Goal: Transaction & Acquisition: Purchase product/service

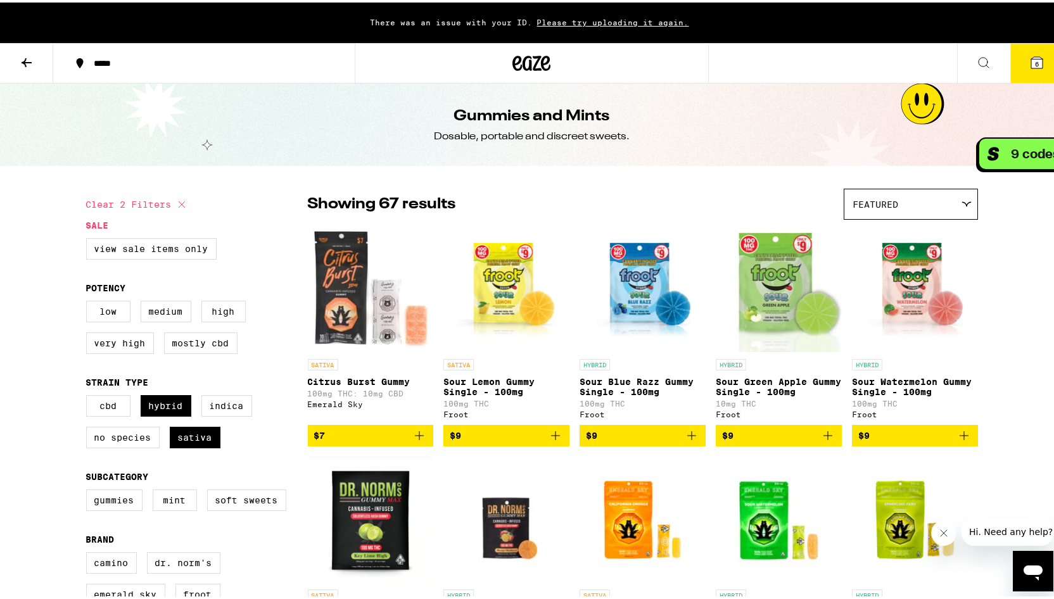
click at [1035, 61] on span "6" at bounding box center [1037, 62] width 4 height 8
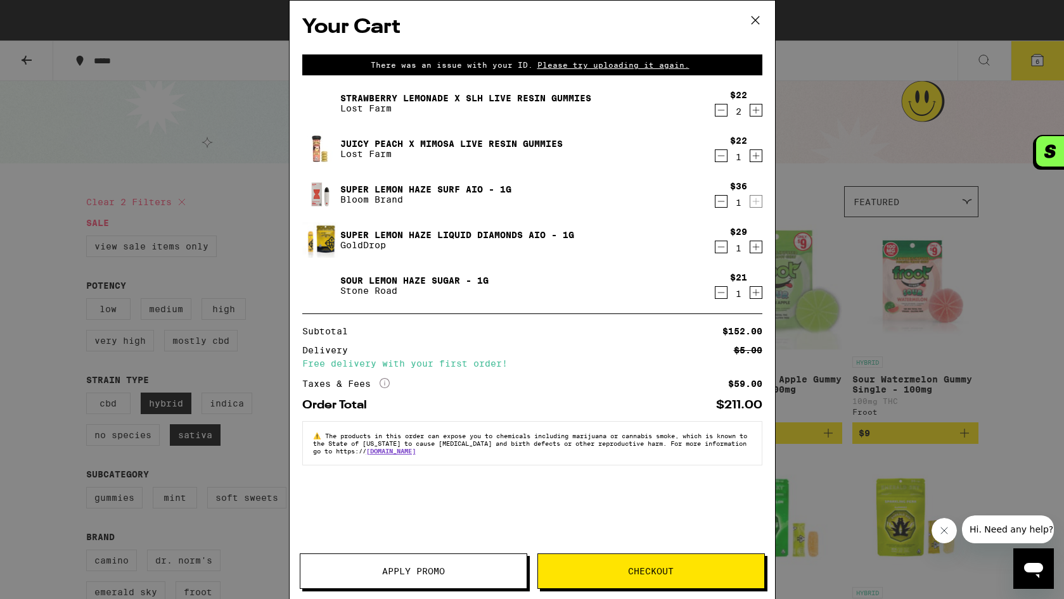
click at [819, 76] on div "Your Cart There was an issue with your ID. Please try uploading it again. Straw…" at bounding box center [532, 299] width 1064 height 599
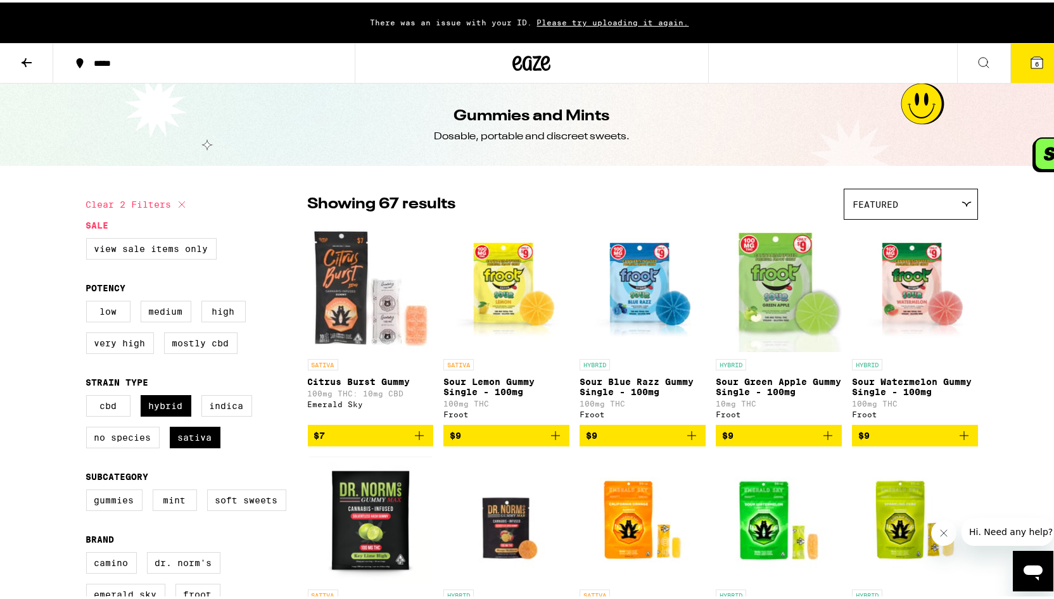
click at [971, 68] on button at bounding box center [983, 61] width 53 height 40
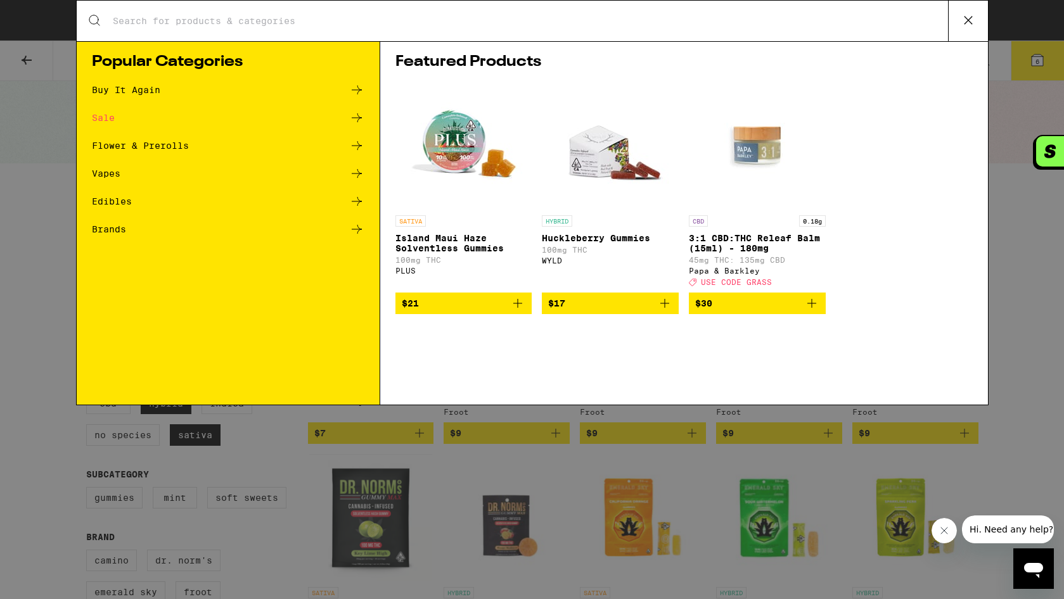
click at [1021, 205] on div "Search for Products Popular Categories Buy It Again Sale Flower & Prerolls Vape…" at bounding box center [532, 299] width 1064 height 599
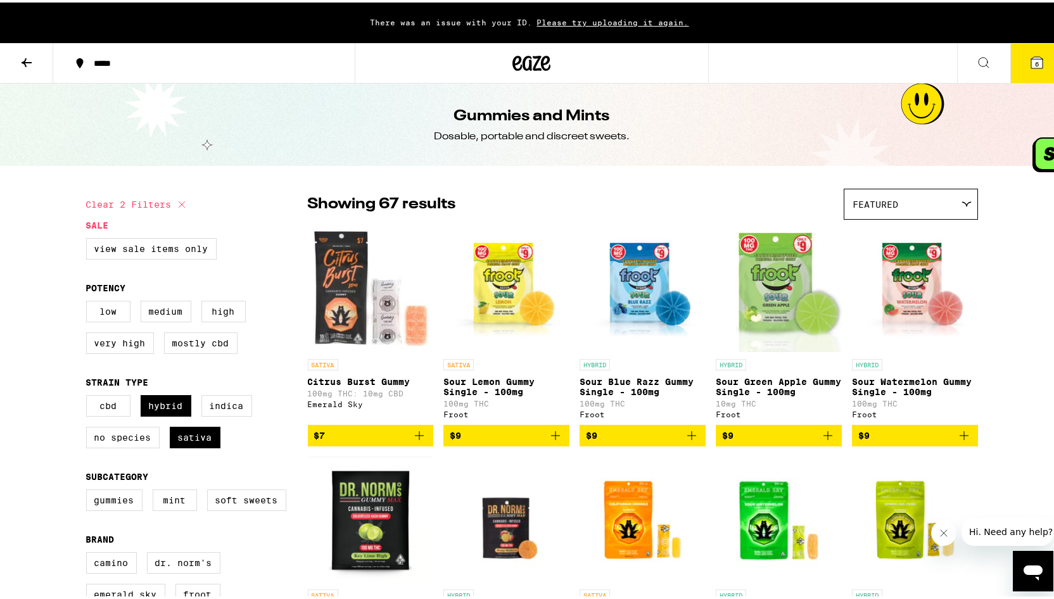
click at [1032, 64] on icon at bounding box center [1036, 59] width 11 height 11
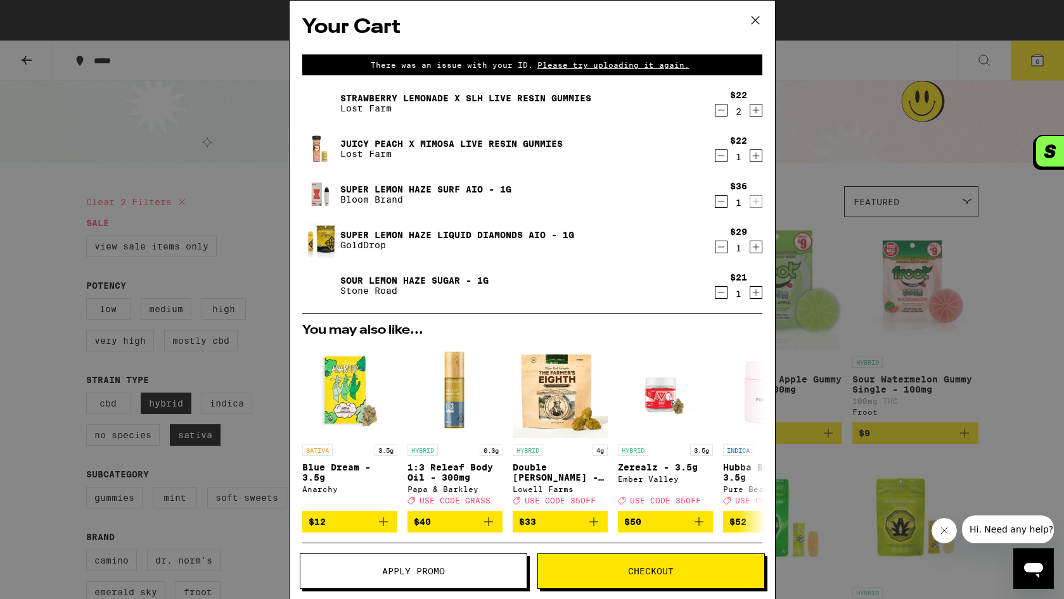
click at [715, 294] on icon "Decrement" at bounding box center [720, 292] width 11 height 15
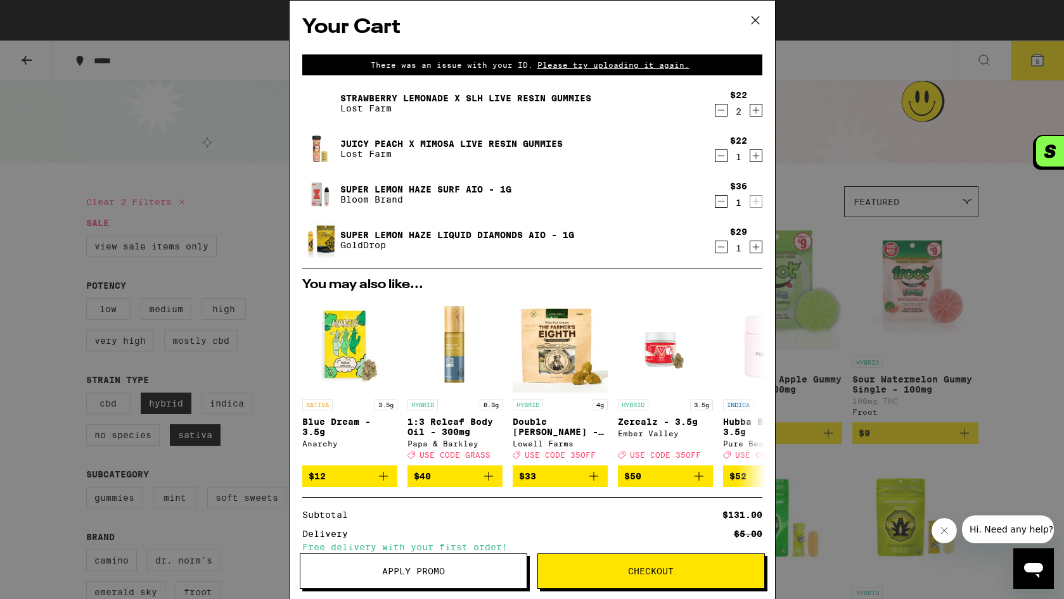
click at [434, 573] on span "Apply Promo" at bounding box center [413, 571] width 63 height 9
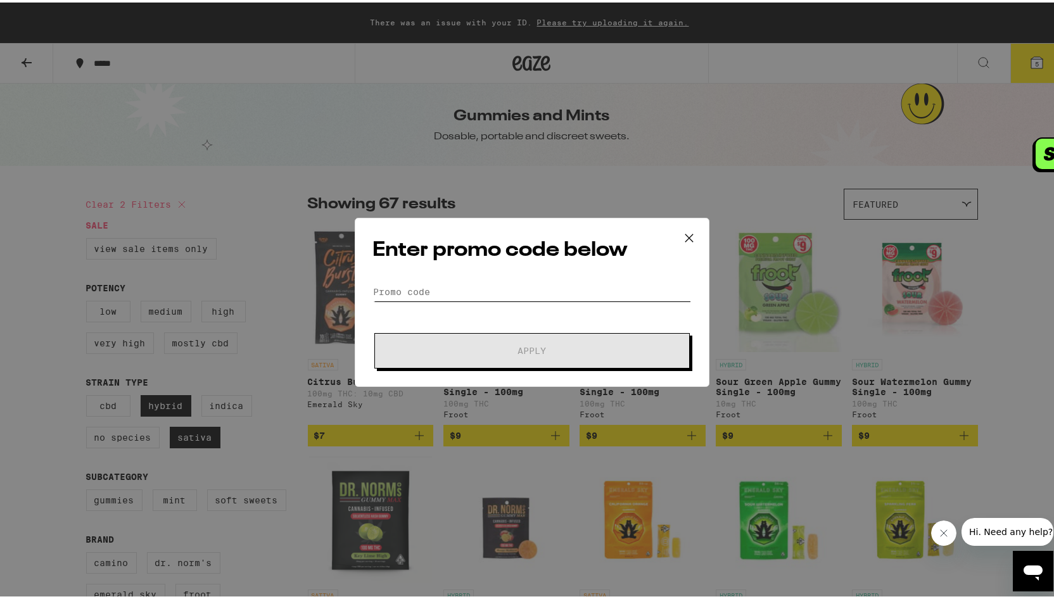
click at [407, 280] on input "Promo Code" at bounding box center [532, 289] width 318 height 19
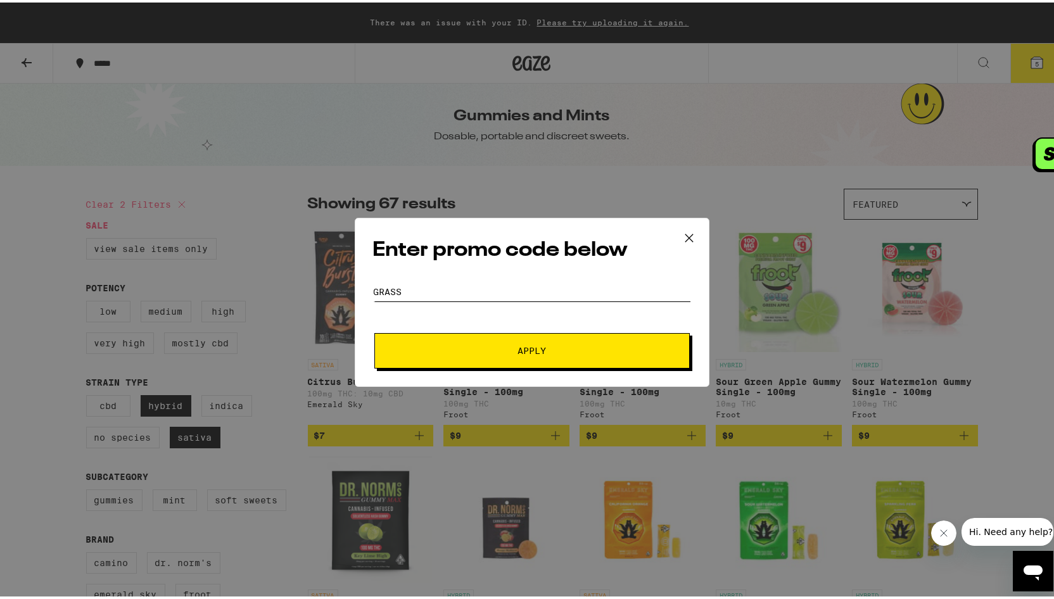
type input "GRASS"
click at [533, 349] on span "Apply" at bounding box center [532, 348] width 29 height 9
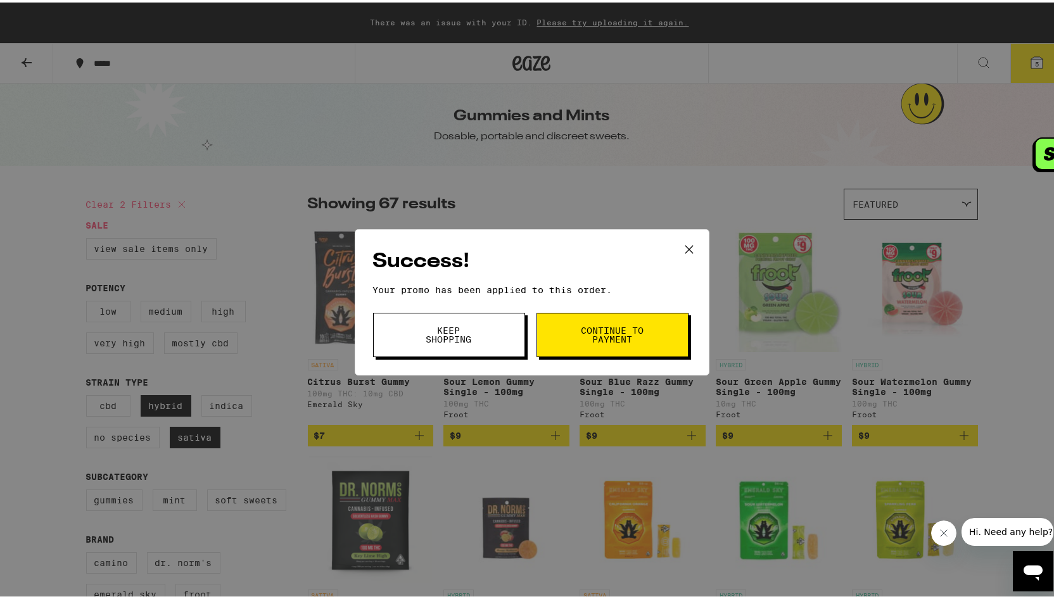
click at [634, 331] on span "Continue to payment" at bounding box center [612, 333] width 65 height 18
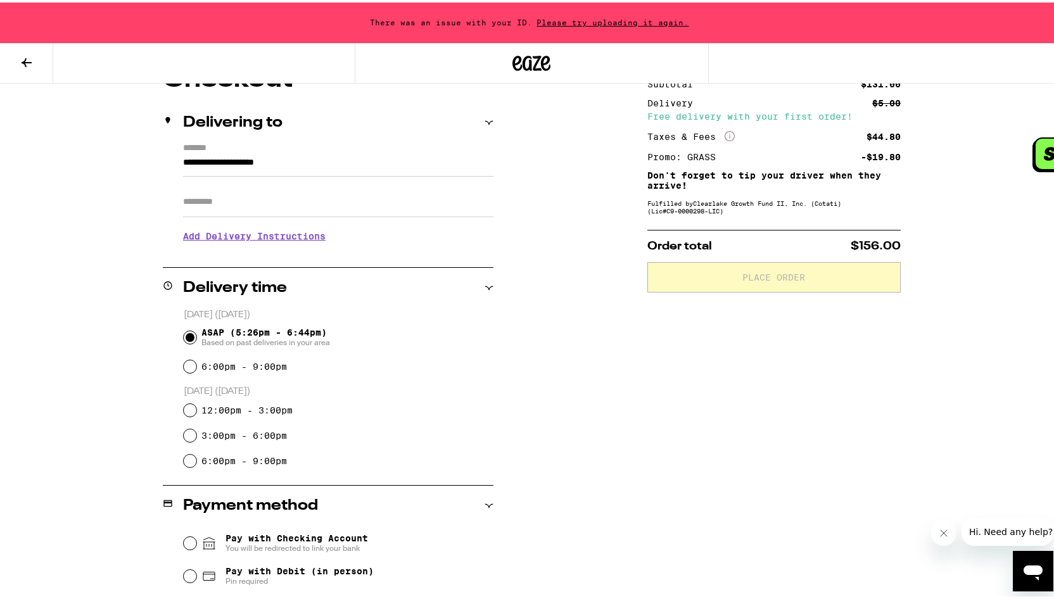
scroll to position [132, 0]
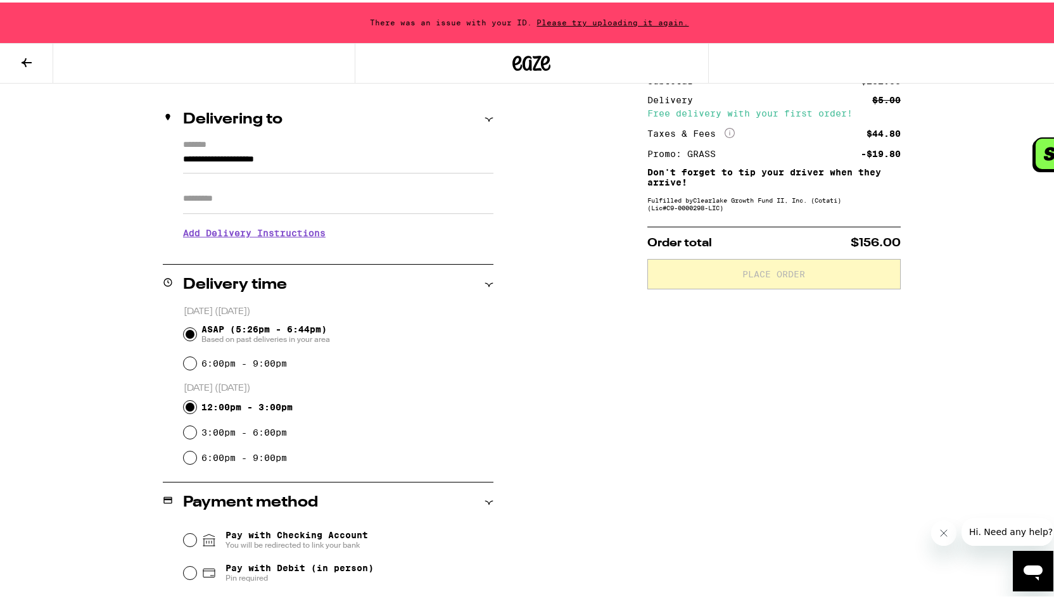
click at [184, 406] on input "12:00pm - 3:00pm" at bounding box center [190, 404] width 13 height 13
radio input "true"
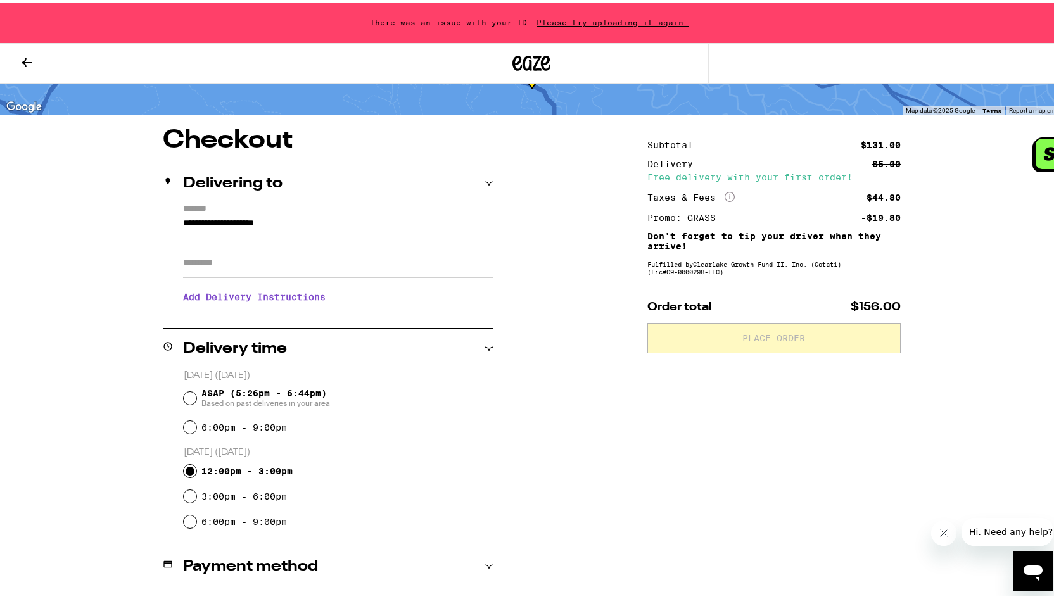
scroll to position [0, 0]
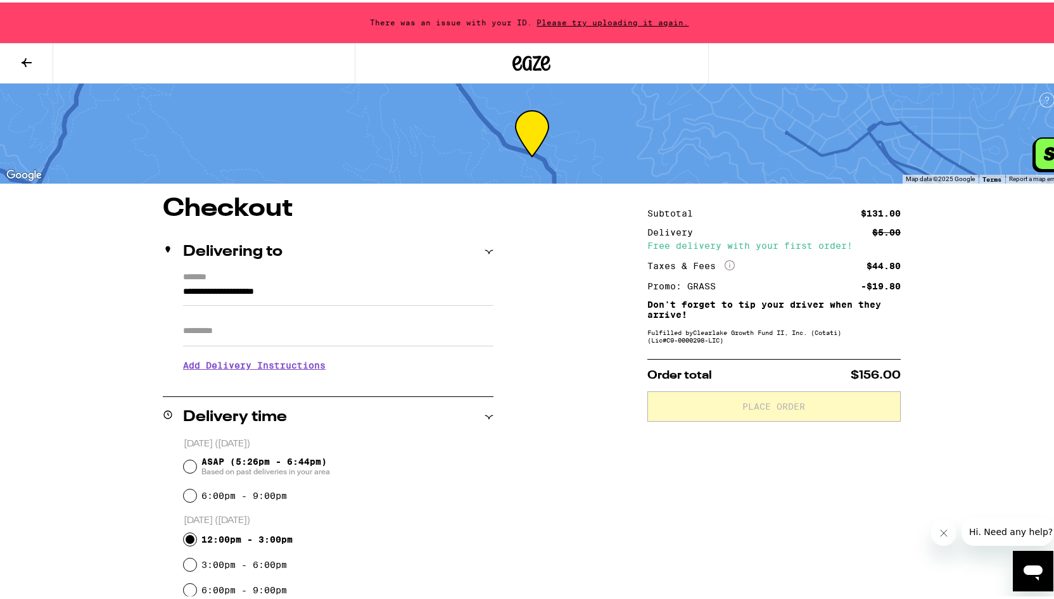
click at [726, 262] on icon "More Info" at bounding box center [730, 263] width 10 height 10
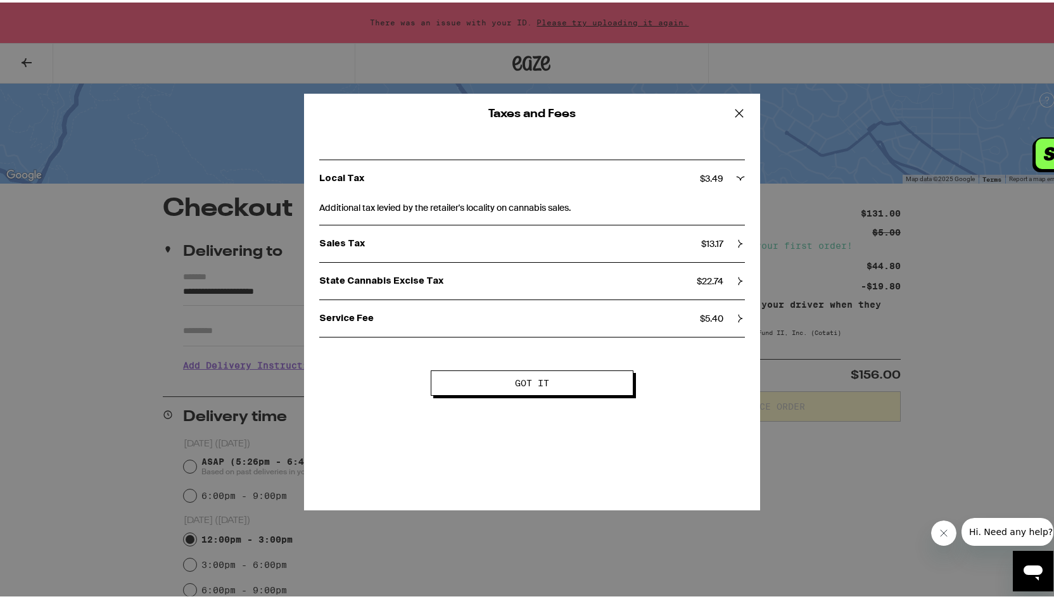
click at [532, 380] on span "Got it" at bounding box center [532, 380] width 34 height 9
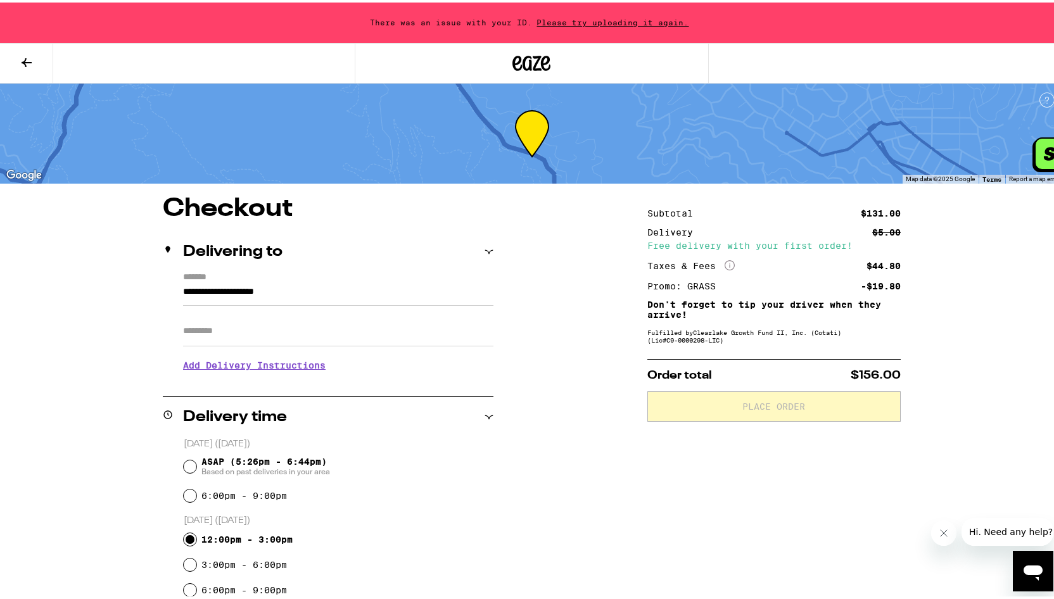
click at [22, 59] on icon at bounding box center [27, 60] width 10 height 9
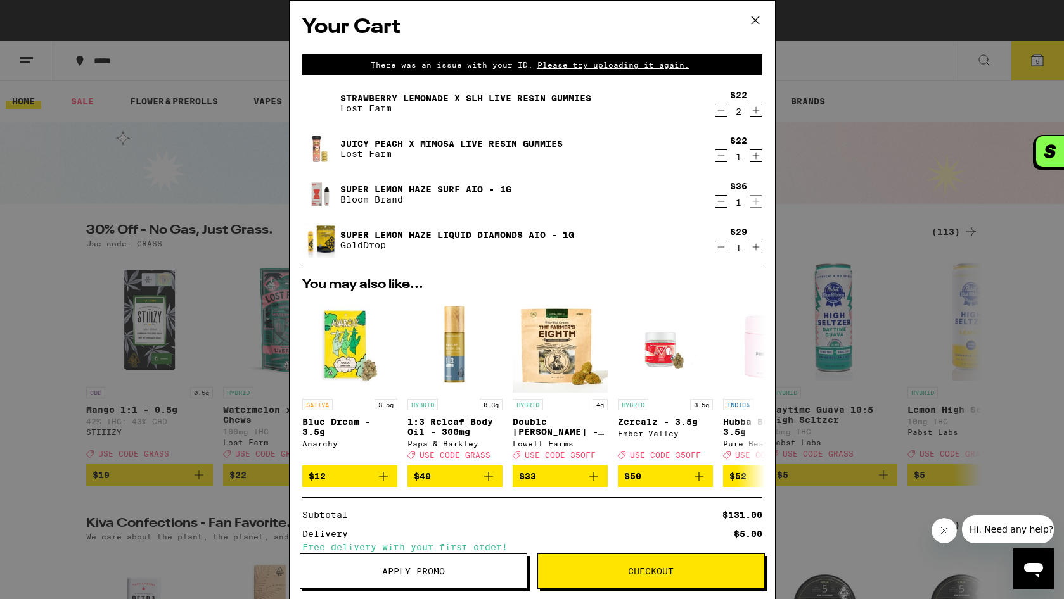
click at [715, 112] on icon "Decrement" at bounding box center [720, 110] width 11 height 15
click at [715, 161] on icon "Decrement" at bounding box center [720, 155] width 11 height 15
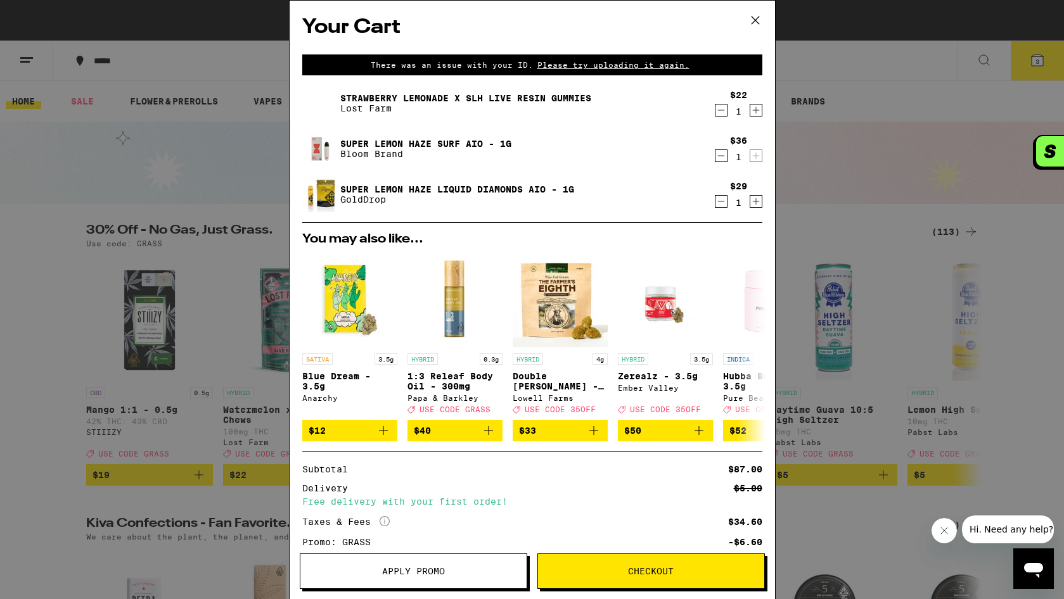
click at [658, 570] on span "Checkout" at bounding box center [651, 571] width 46 height 9
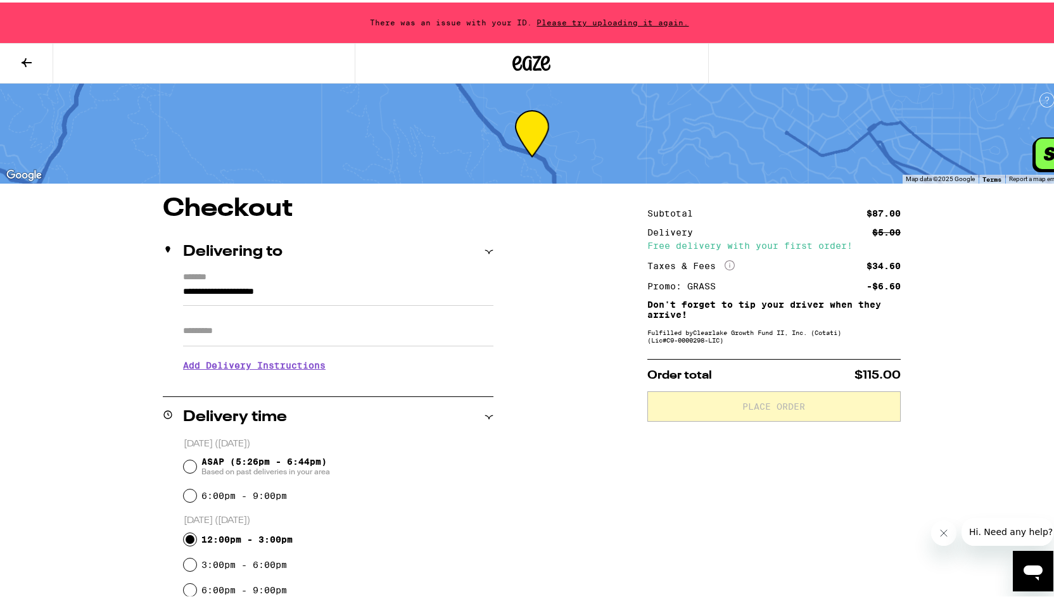
click at [34, 53] on icon at bounding box center [26, 60] width 15 height 15
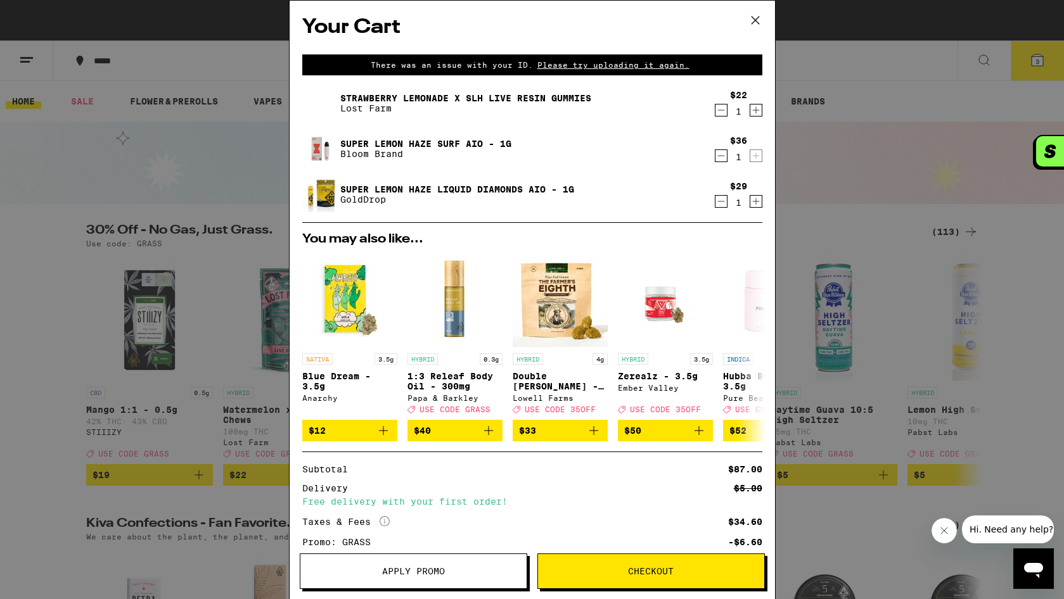
click at [752, 111] on icon "Increment" at bounding box center [755, 110] width 7 height 7
click at [651, 568] on span "Checkout" at bounding box center [651, 571] width 46 height 9
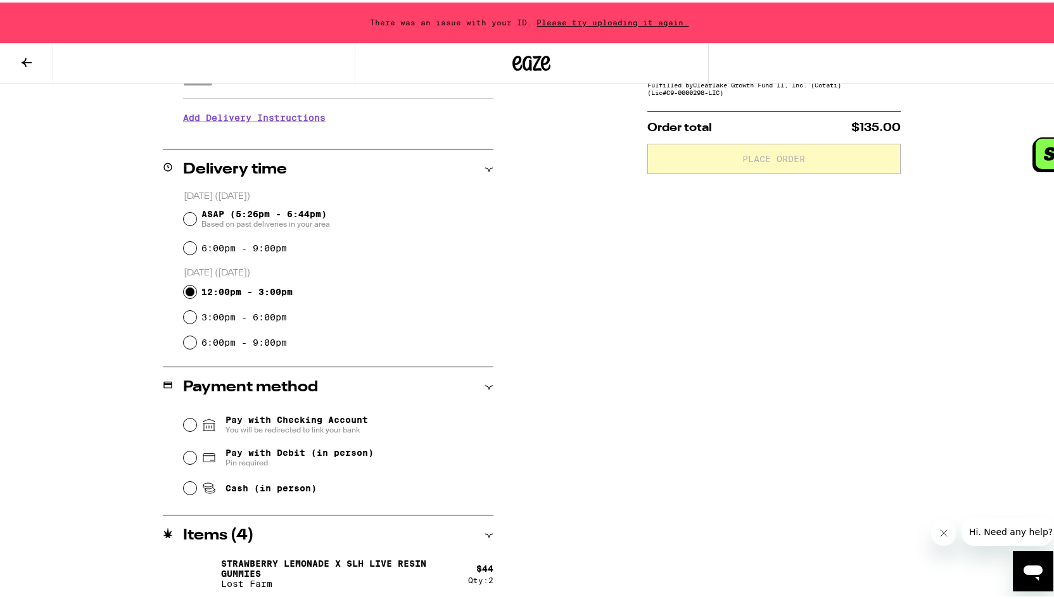
scroll to position [262, 0]
